Goal: Task Accomplishment & Management: Complete application form

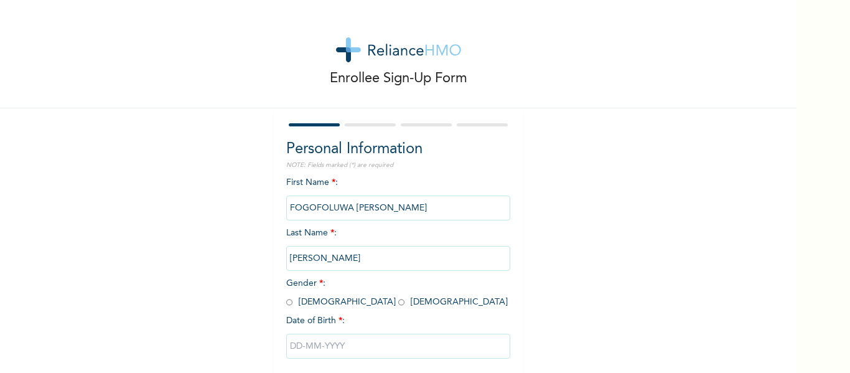
scroll to position [65, 0]
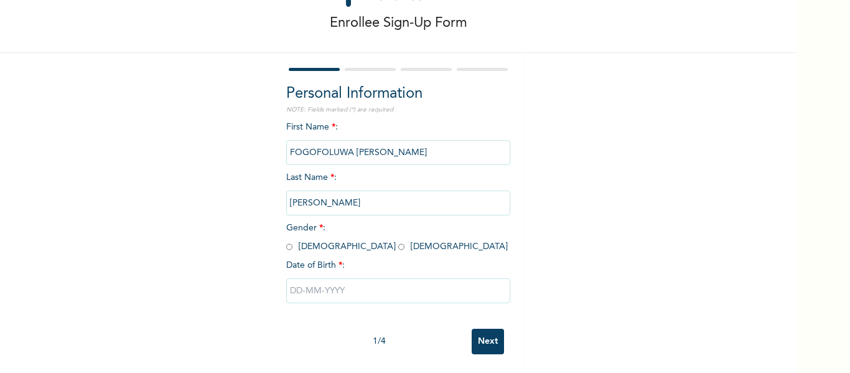
click at [298, 237] on span "Gender * : Male Female" at bounding box center [397, 236] width 222 height 27
click at [286, 241] on input "radio" at bounding box center [289, 247] width 6 height 12
radio input "true"
click at [290, 289] on input "text" at bounding box center [398, 290] width 224 height 25
select select "9"
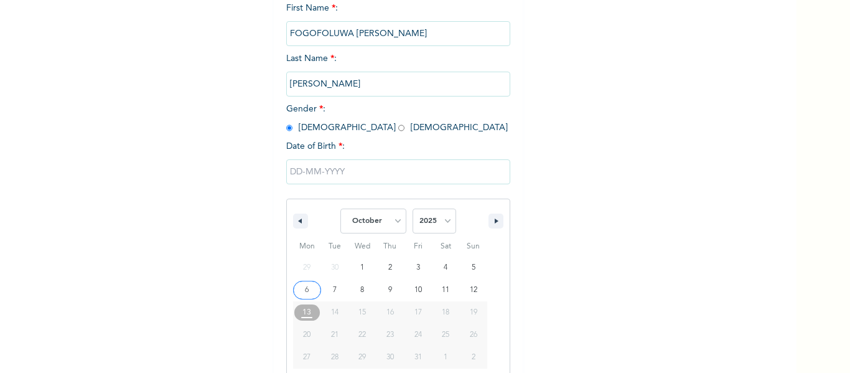
scroll to position [193, 0]
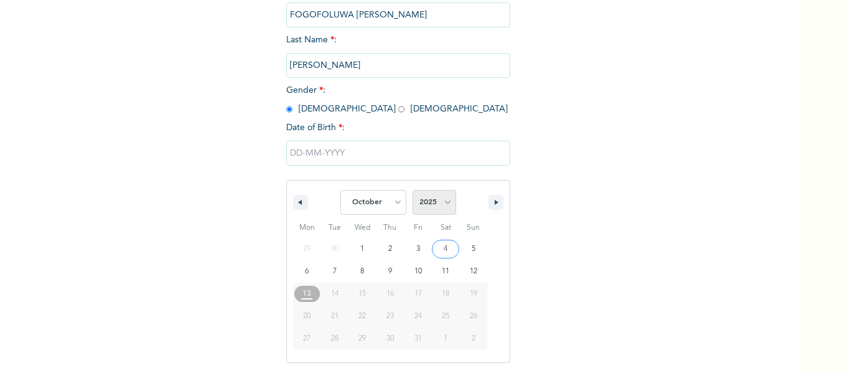
click at [437, 195] on select "2025 2024 2023 2022 2021 2020 2019 2018 2017 2016 2015 2014 2013 2012 2011 2010…" at bounding box center [435, 202] width 44 height 25
select select "2002"
click at [413, 190] on select "2025 2024 2023 2022 2021 2020 2019 2018 2017 2016 2015 2014 2013 2012 2011 2010…" at bounding box center [435, 202] width 44 height 25
click at [390, 202] on select "January February March April May June July August September October November De…" at bounding box center [373, 202] width 66 height 25
select select "11"
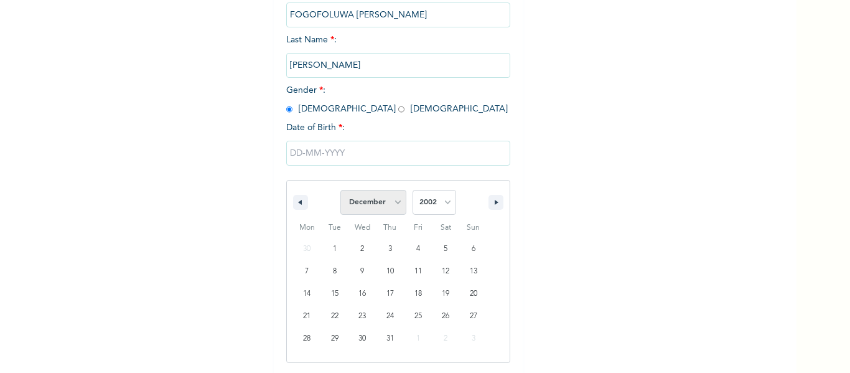
click at [340, 190] on select "January February March April May June July August September October November De…" at bounding box center [373, 202] width 66 height 25
type input "12/26/2002"
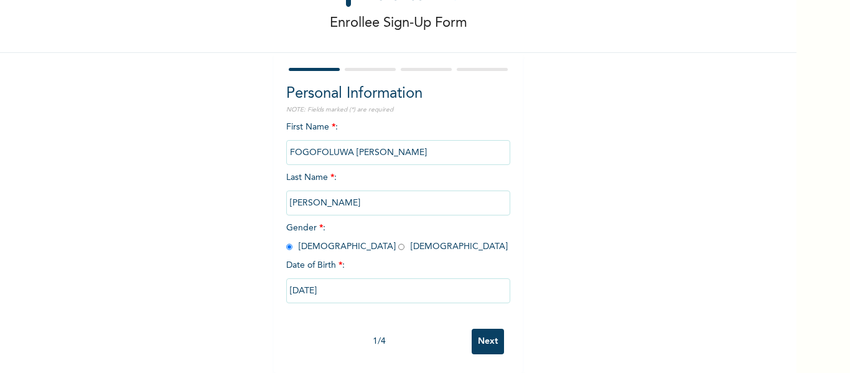
click at [478, 331] on input "Next" at bounding box center [488, 342] width 32 height 26
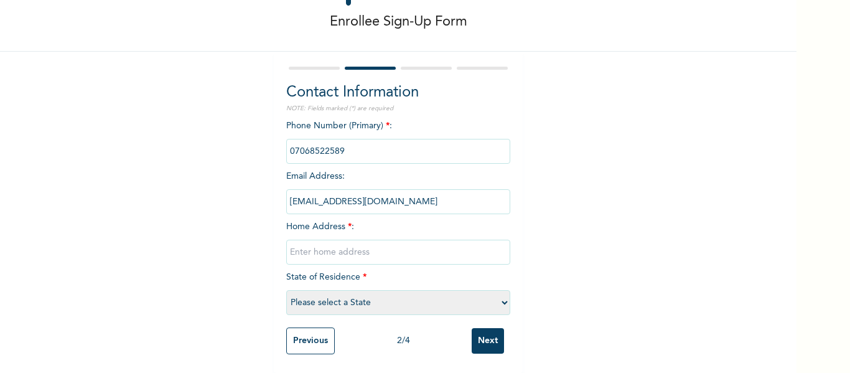
scroll to position [66, 0]
click at [364, 290] on select "Please select a State Abia Abuja (FCT) Adamawa Akwa Ibom Anambra Bauchi Bayelsa…" at bounding box center [398, 302] width 224 height 25
select select "28"
click at [286, 290] on select "Please select a State Abia Abuja (FCT) Adamawa Akwa Ibom Anambra Bauchi Bayelsa…" at bounding box center [398, 302] width 224 height 25
click at [340, 248] on input "text" at bounding box center [398, 252] width 224 height 25
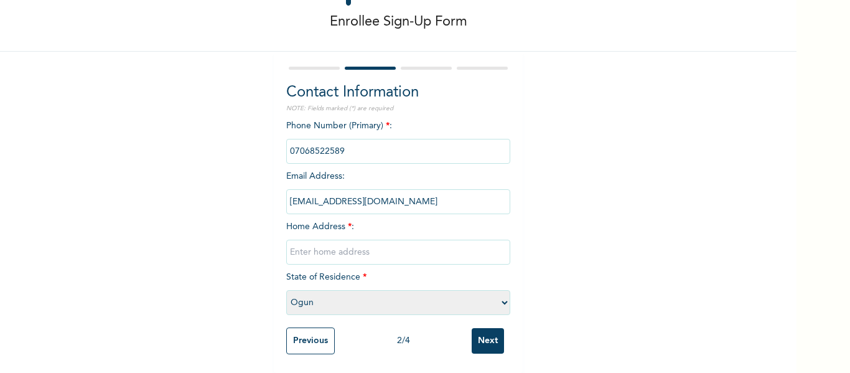
type input "Road 1, House 15, Gosgra Estate, Orinmerunmu Town, Off Lagos-Ibadan Expressway,…"
click at [474, 332] on input "Next" at bounding box center [488, 341] width 32 height 26
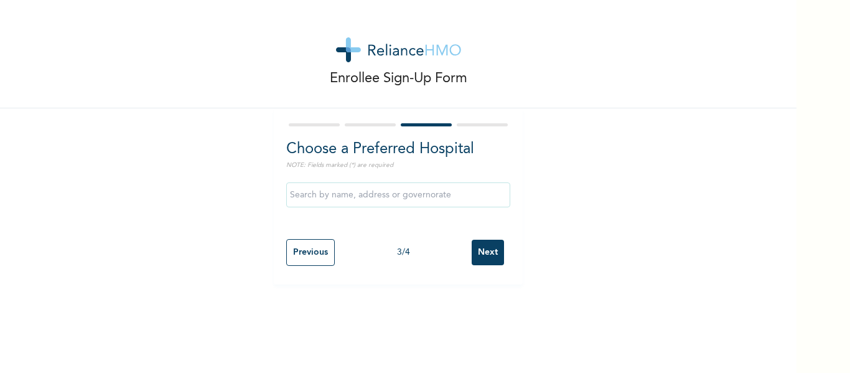
scroll to position [0, 0]
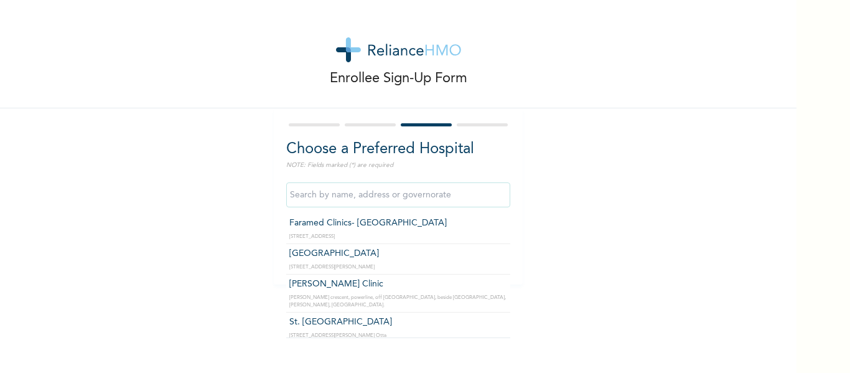
click at [434, 202] on input "text" at bounding box center [398, 194] width 224 height 25
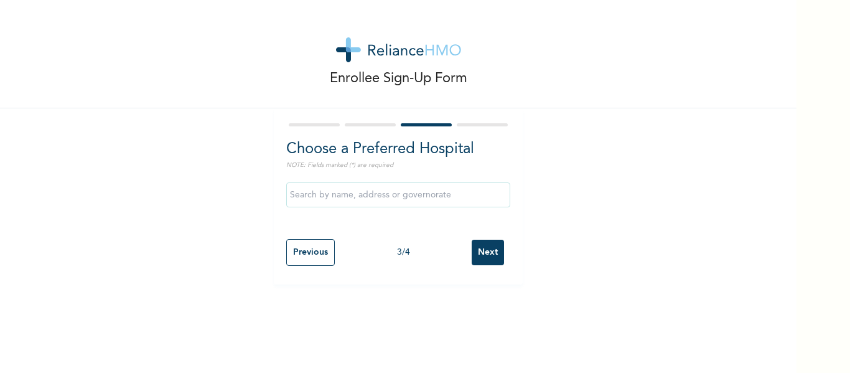
click at [581, 191] on div "Enrollee Sign-Up Form Choose a Preferred Hospital NOTE: Fields marked (*) are r…" at bounding box center [398, 142] width 797 height 284
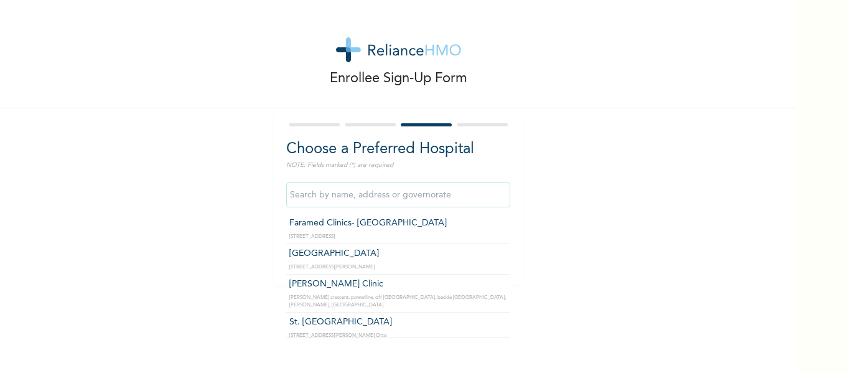
click at [467, 200] on input "text" at bounding box center [398, 194] width 224 height 25
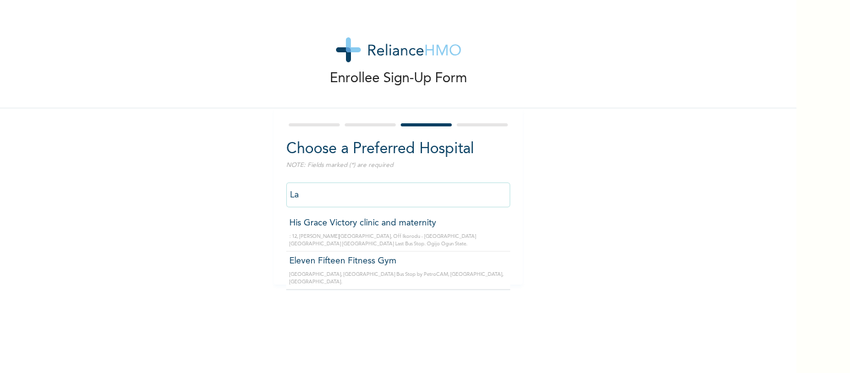
type input "L"
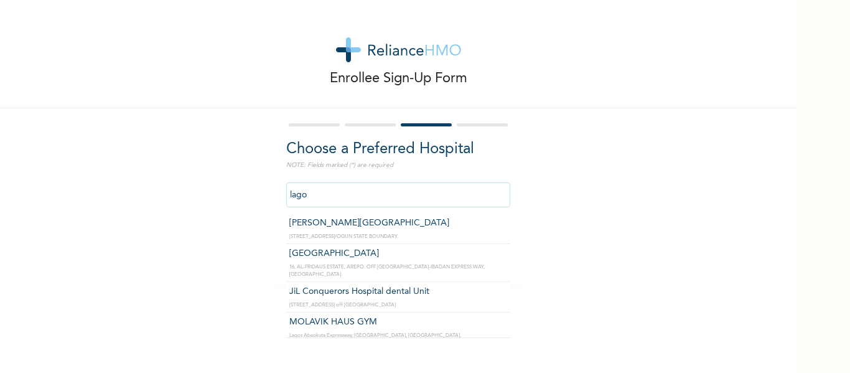
type input "lagos"
drag, startPoint x: 418, startPoint y: 197, endPoint x: 229, endPoint y: 208, distance: 188.9
click at [229, 208] on div "Enrollee Sign-Up Form Choose a Preferred Hospital NOTE: Fields marked (*) are r…" at bounding box center [398, 142] width 797 height 284
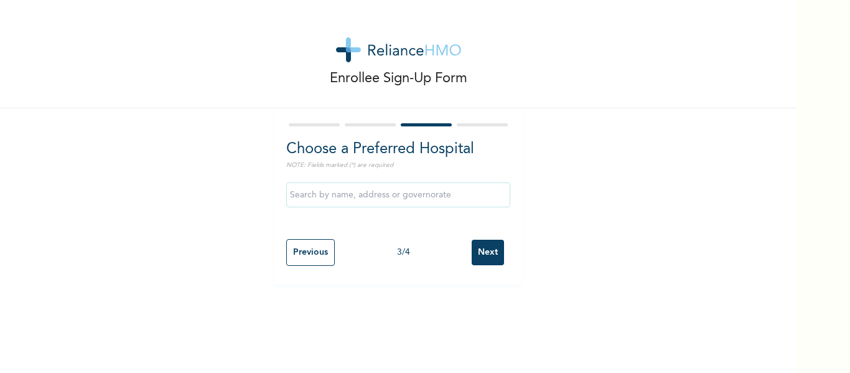
click at [703, 200] on div "Enrollee Sign-Up Form Choose a Preferred Hospital NOTE: Fields marked (*) are r…" at bounding box center [398, 142] width 797 height 284
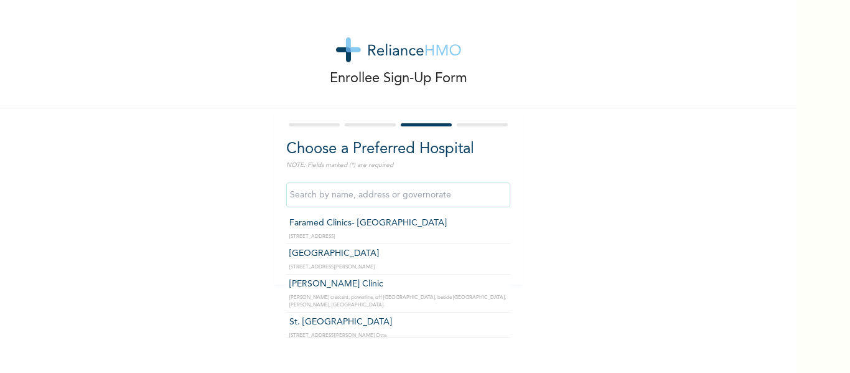
click at [405, 196] on input "text" at bounding box center [398, 194] width 224 height 25
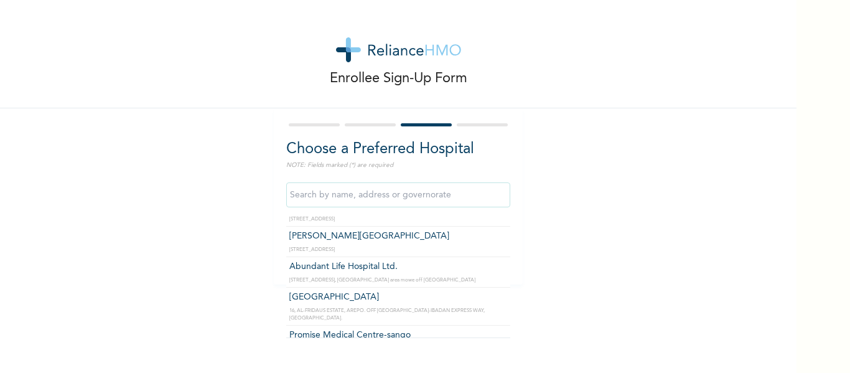
scroll to position [319, 0]
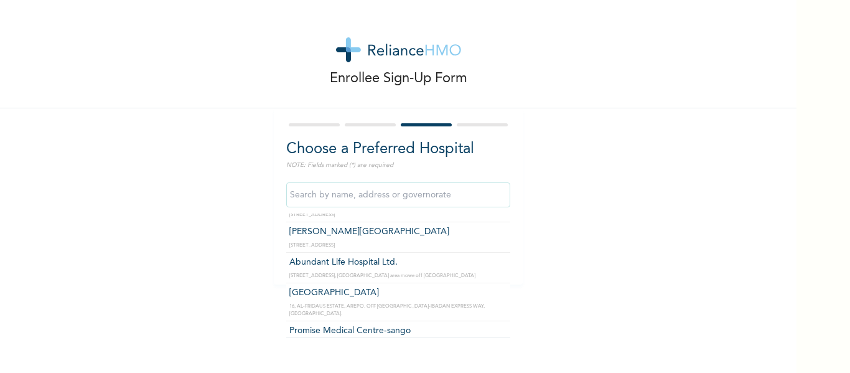
type input "Beachland Specialist Hospital"
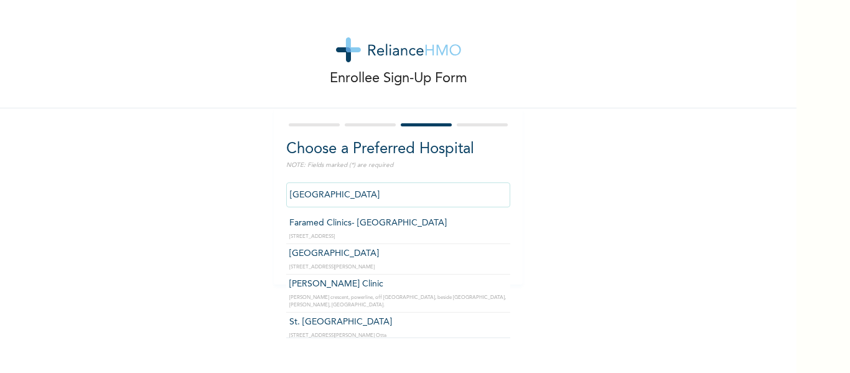
click at [383, 201] on input "Beachland Specialist Hospital" at bounding box center [398, 194] width 224 height 25
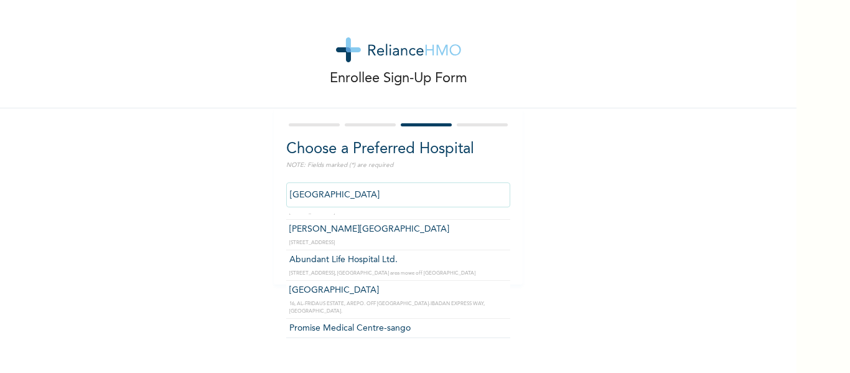
scroll to position [322, 0]
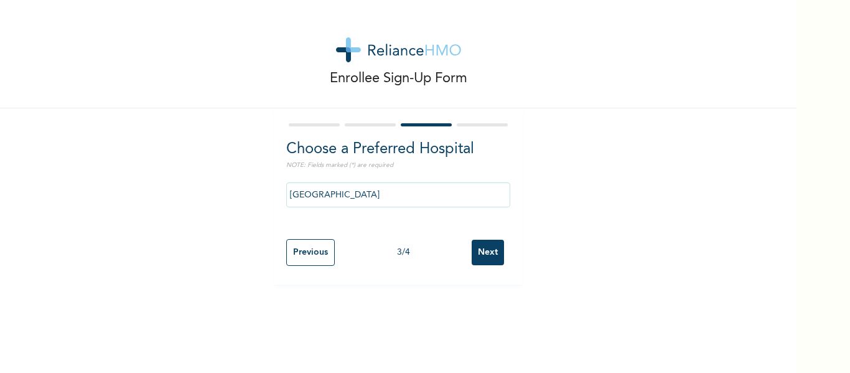
click at [472, 251] on input "Next" at bounding box center [488, 253] width 32 height 26
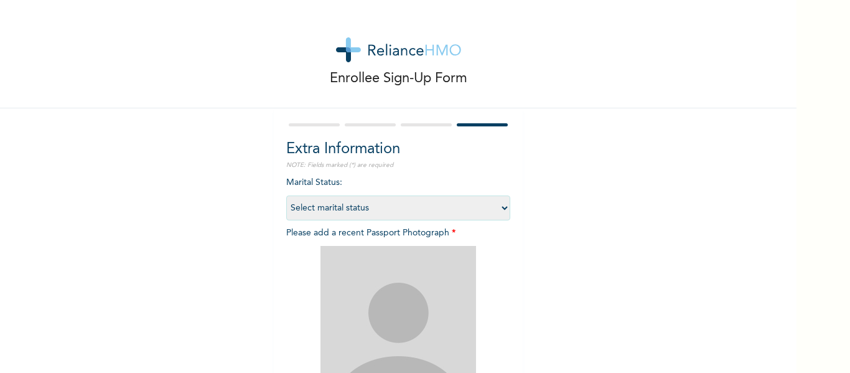
click at [477, 211] on select "Select marital status Single Married Divorced Widow/Widower" at bounding box center [398, 207] width 224 height 25
select select "1"
click at [286, 195] on select "Select marital status Single Married Divorced Widow/Widower" at bounding box center [398, 207] width 224 height 25
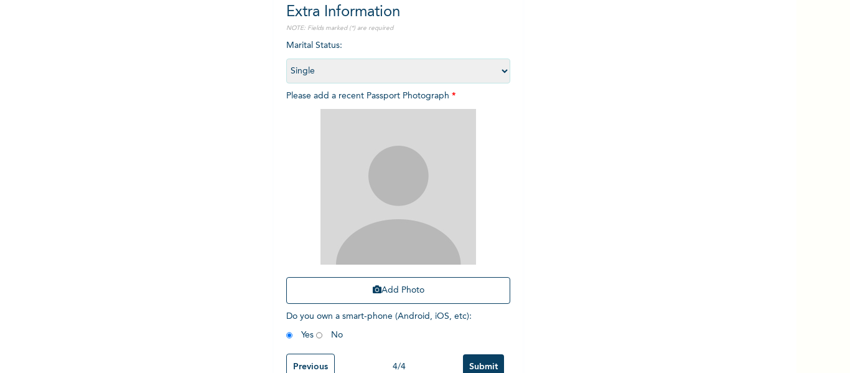
scroll to position [144, 0]
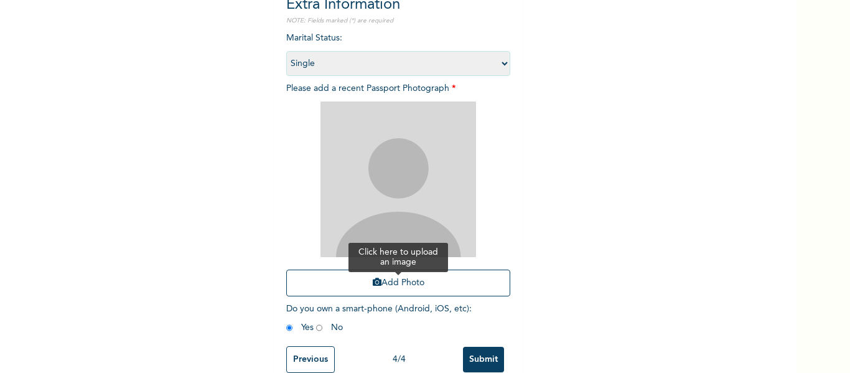
click at [449, 284] on button "Add Photo" at bounding box center [398, 283] width 224 height 27
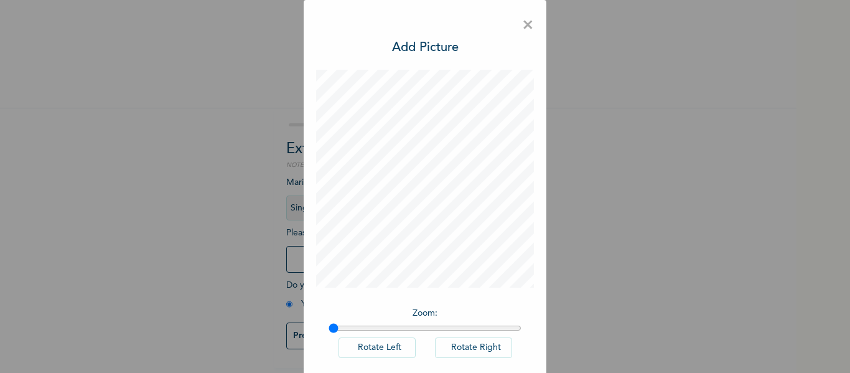
scroll to position [62, 0]
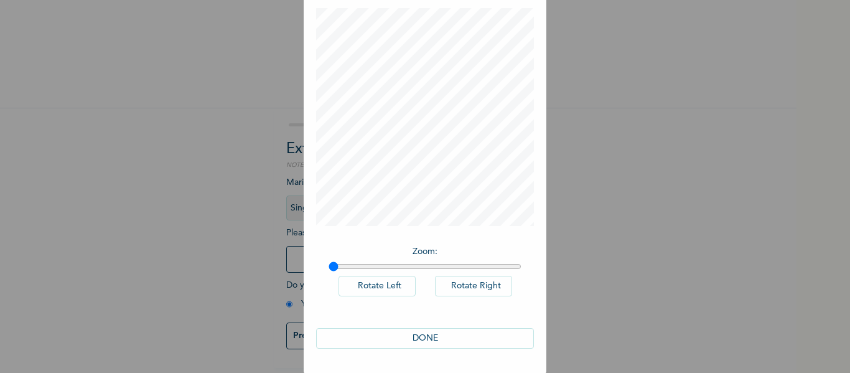
click at [448, 336] on button "DONE" at bounding box center [425, 338] width 218 height 21
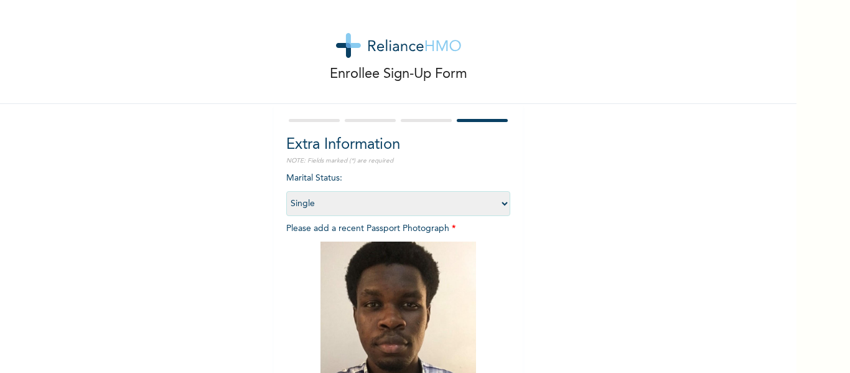
scroll to position [172, 0]
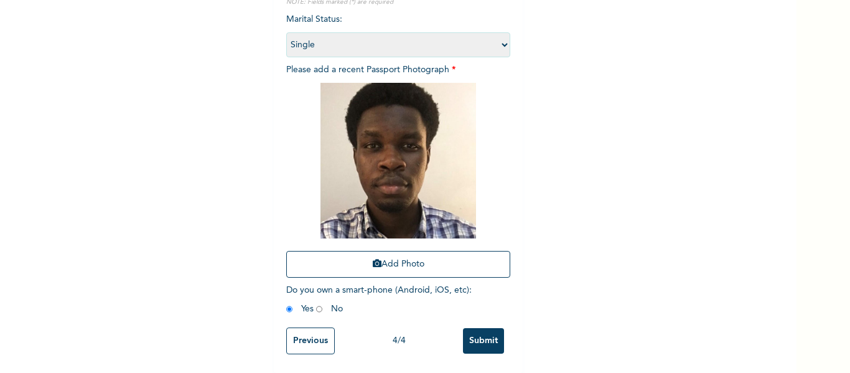
click at [467, 331] on input "Submit" at bounding box center [483, 341] width 41 height 26
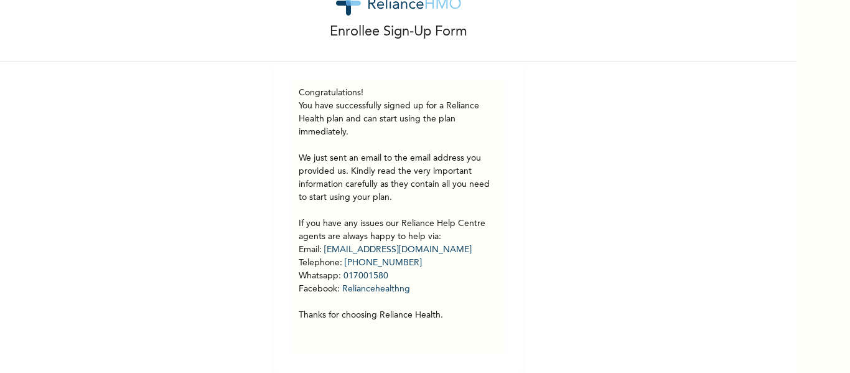
scroll to position [0, 0]
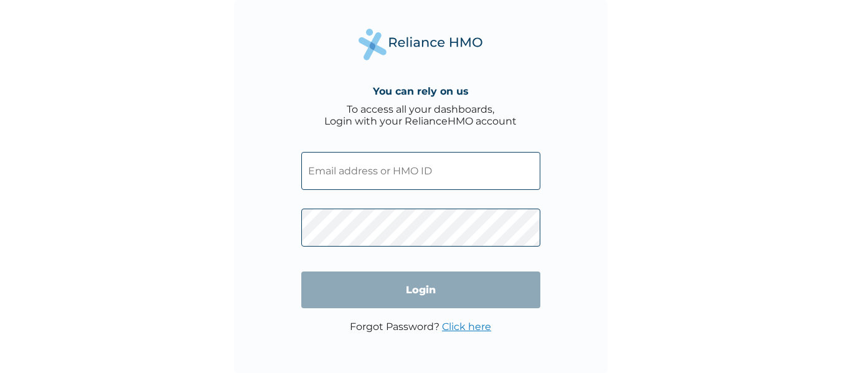
click at [418, 169] on input "text" at bounding box center [420, 171] width 239 height 38
paste input "BOF/10164/A"
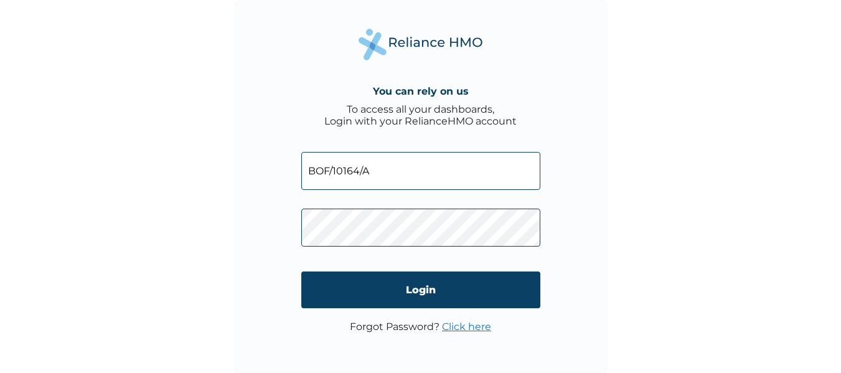
type input "BOF/10164/A"
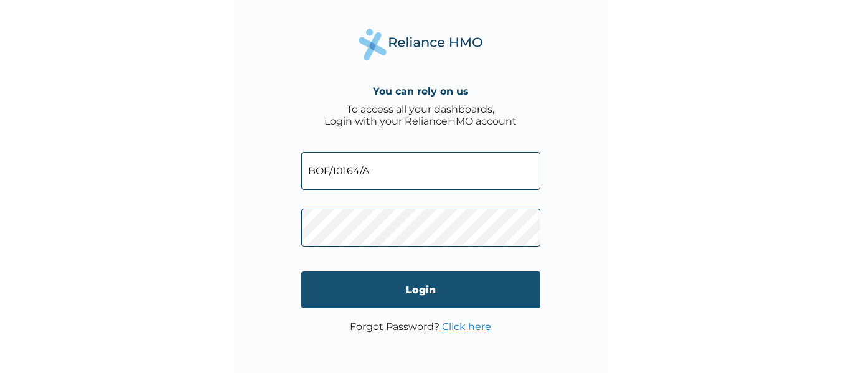
click at [389, 289] on input "Login" at bounding box center [420, 289] width 239 height 37
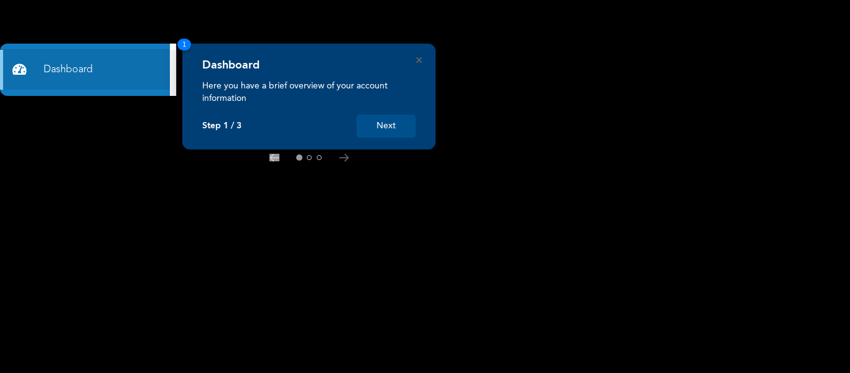
click at [379, 129] on button "Next" at bounding box center [386, 126] width 59 height 23
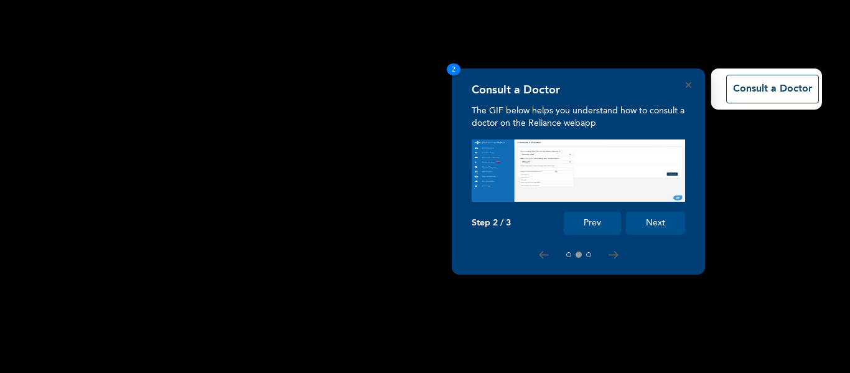
click at [652, 217] on button "Next" at bounding box center [655, 223] width 59 height 23
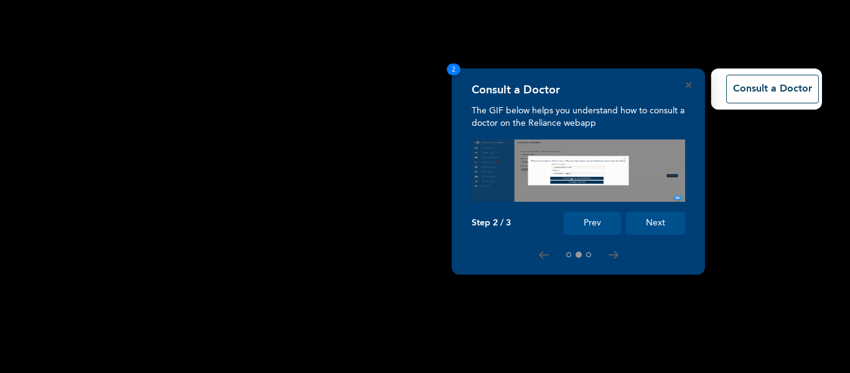
scroll to position [133, 0]
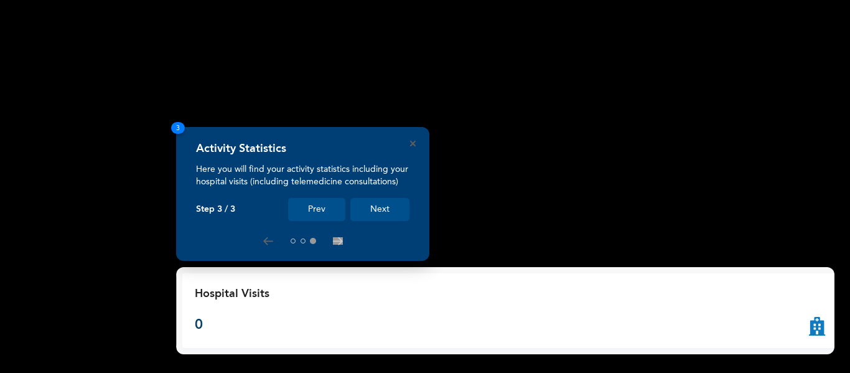
click at [384, 204] on button "Next" at bounding box center [379, 209] width 59 height 23
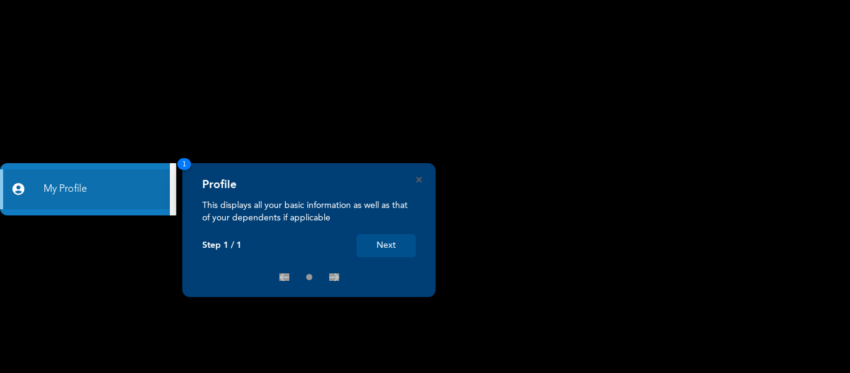
click at [396, 241] on button "Next" at bounding box center [386, 245] width 59 height 23
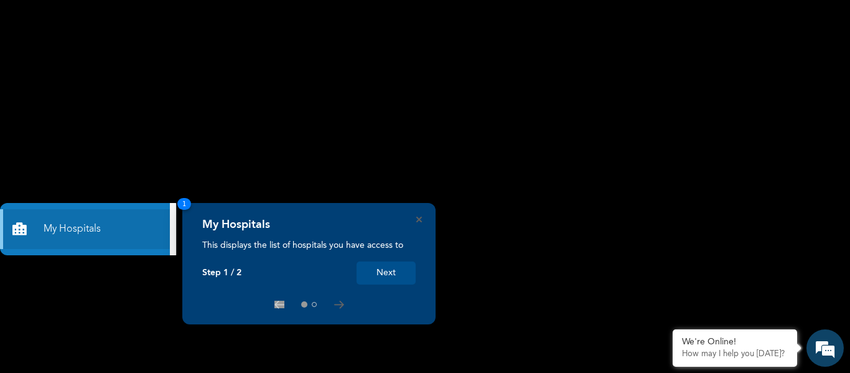
click at [393, 268] on button "Next" at bounding box center [386, 272] width 59 height 23
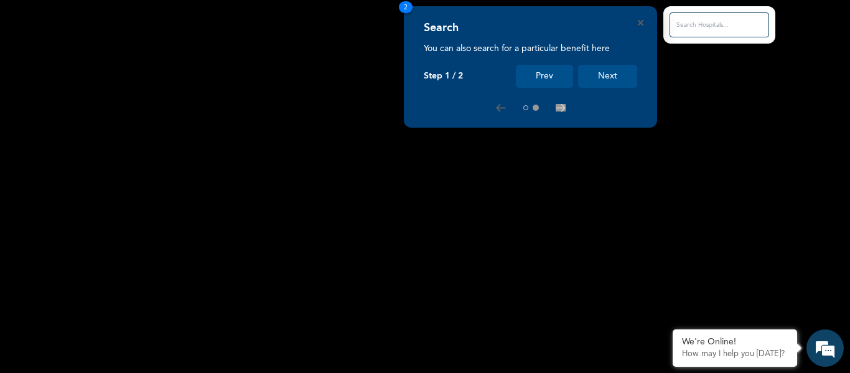
click at [619, 73] on button "Next" at bounding box center [607, 76] width 59 height 23
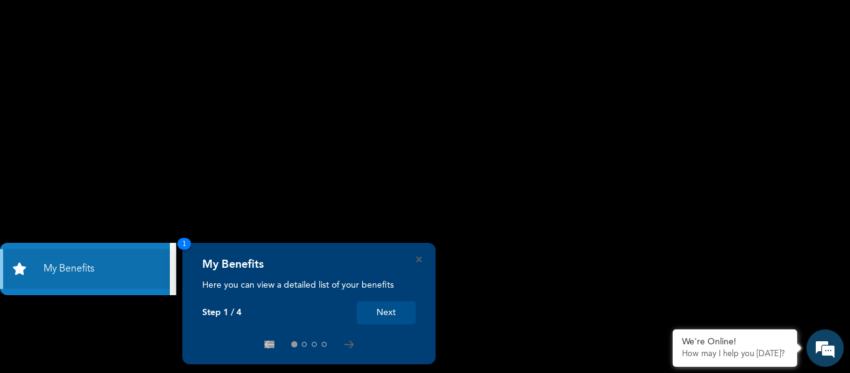
click at [377, 309] on button "Next" at bounding box center [386, 312] width 59 height 23
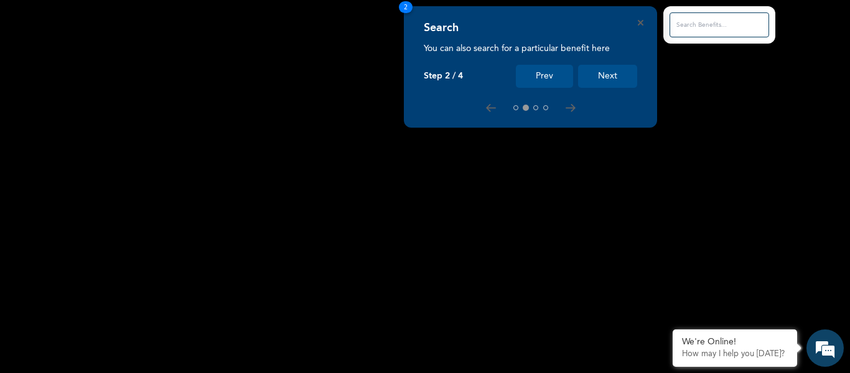
click at [614, 77] on button "Next" at bounding box center [607, 76] width 59 height 23
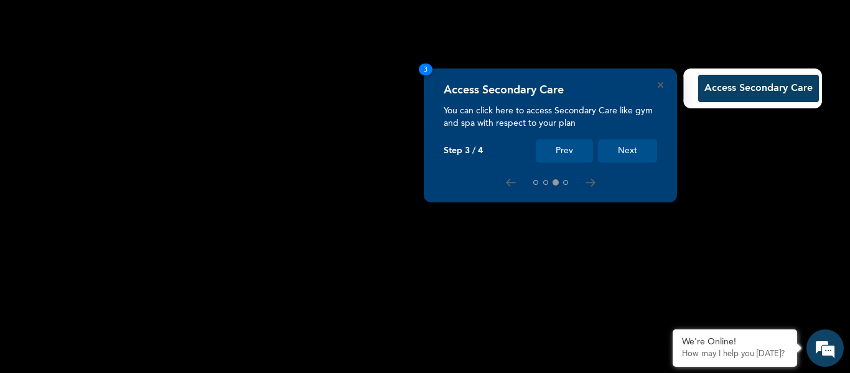
click at [609, 144] on button "Next" at bounding box center [627, 150] width 59 height 23
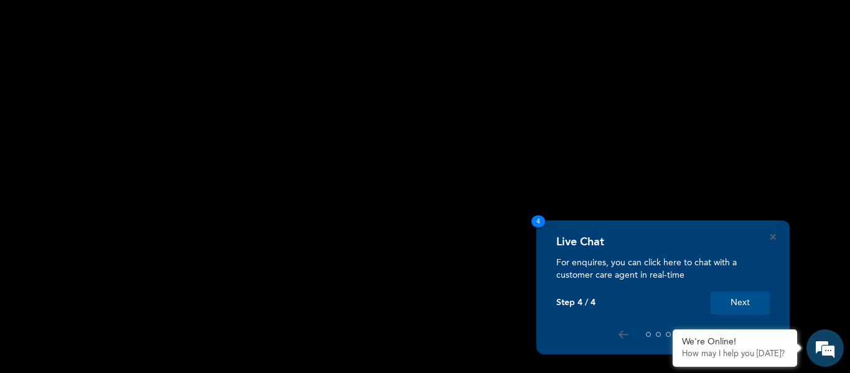
click at [724, 309] on button "Next" at bounding box center [740, 302] width 59 height 23
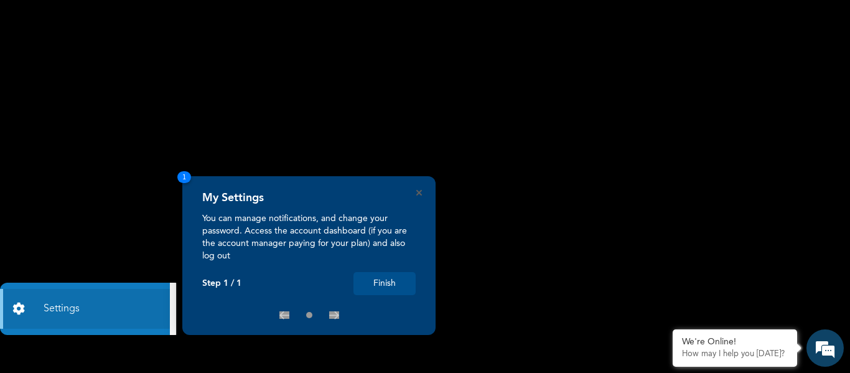
click at [390, 283] on button "Finish" at bounding box center [385, 283] width 62 height 23
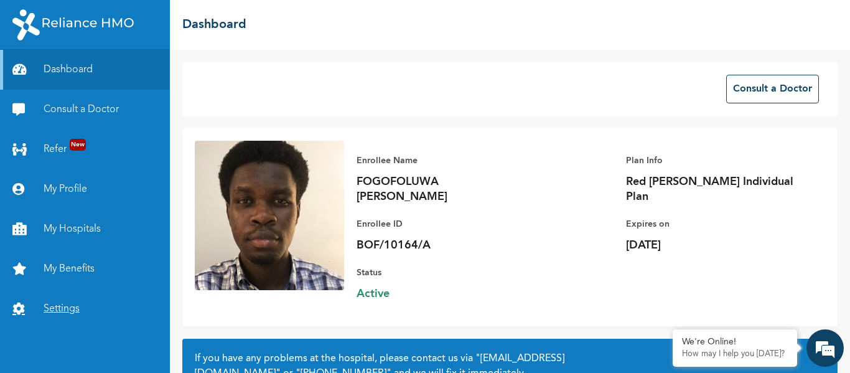
click at [84, 304] on link "Settings" at bounding box center [85, 309] width 170 height 40
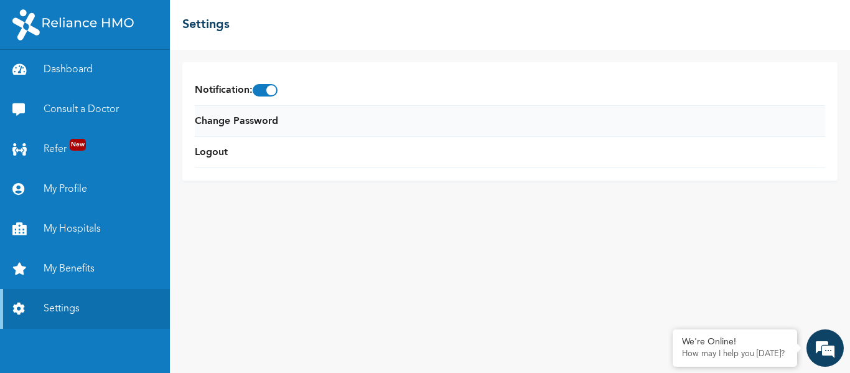
click at [273, 134] on li "Change Password" at bounding box center [510, 121] width 631 height 31
click at [271, 125] on link "Change Password" at bounding box center [236, 121] width 83 height 15
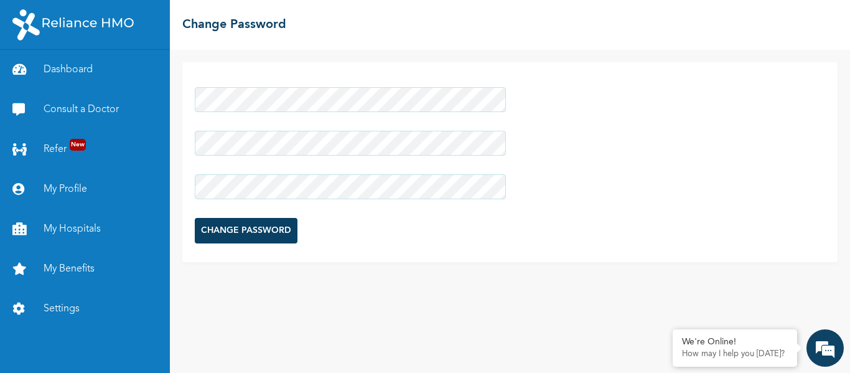
click at [252, 223] on input "CHANGE PASSWORD" at bounding box center [246, 231] width 103 height 26
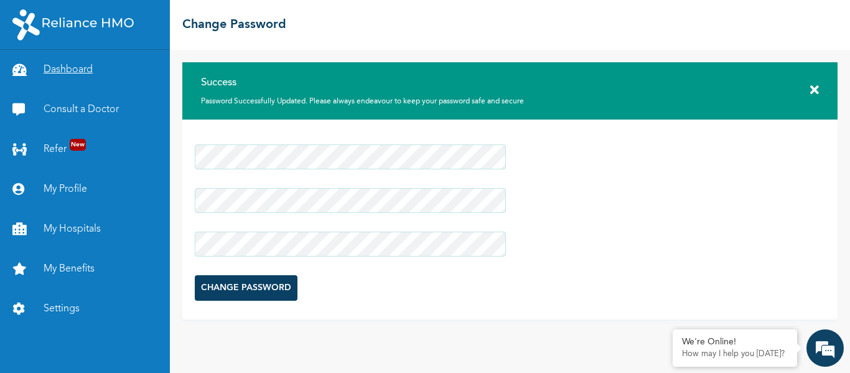
click at [90, 70] on link "Dashboard" at bounding box center [85, 70] width 170 height 40
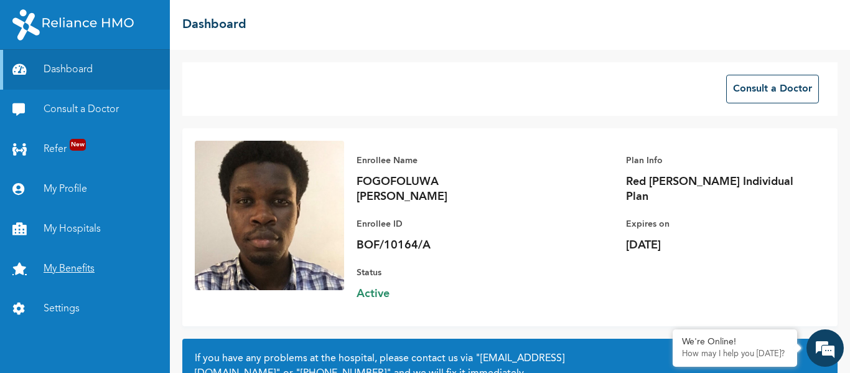
click at [62, 264] on link "My Benefits" at bounding box center [85, 269] width 170 height 40
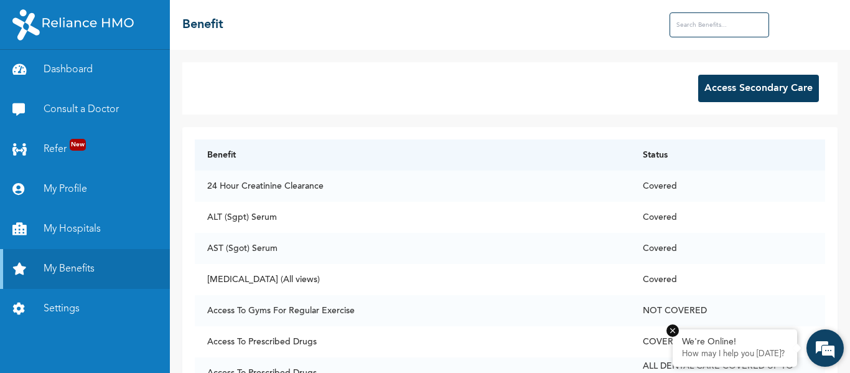
click at [670, 326] on em at bounding box center [673, 330] width 12 height 12
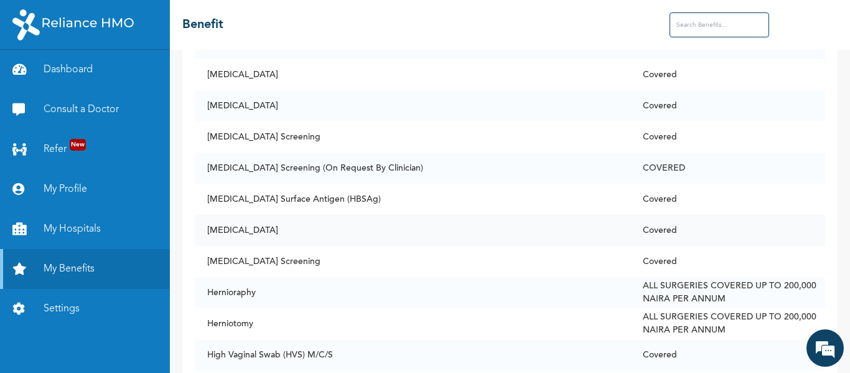
scroll to position [3886, 0]
click at [290, 223] on td "[MEDICAL_DATA]" at bounding box center [413, 229] width 436 height 31
click at [340, 220] on td "[MEDICAL_DATA]" at bounding box center [413, 229] width 436 height 31
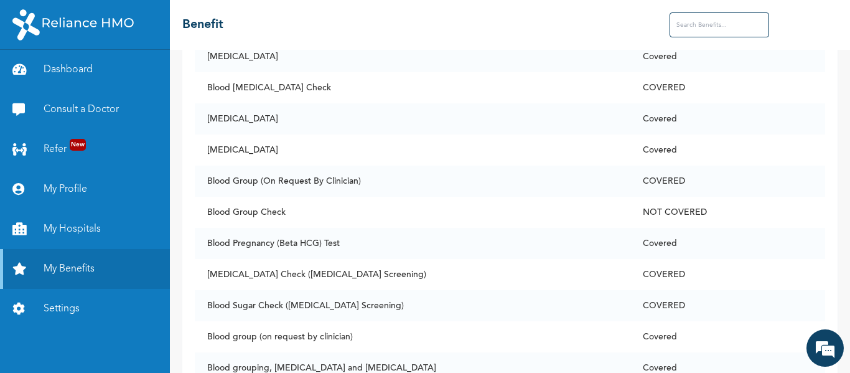
scroll to position [823, 0]
click at [73, 227] on link "My Hospitals" at bounding box center [85, 229] width 170 height 40
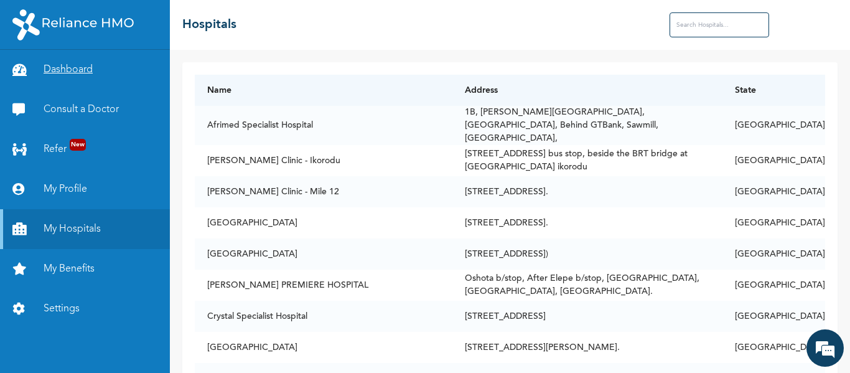
click at [120, 67] on link "Dashboard" at bounding box center [85, 70] width 170 height 40
